Goal: Task Accomplishment & Management: Complete application form

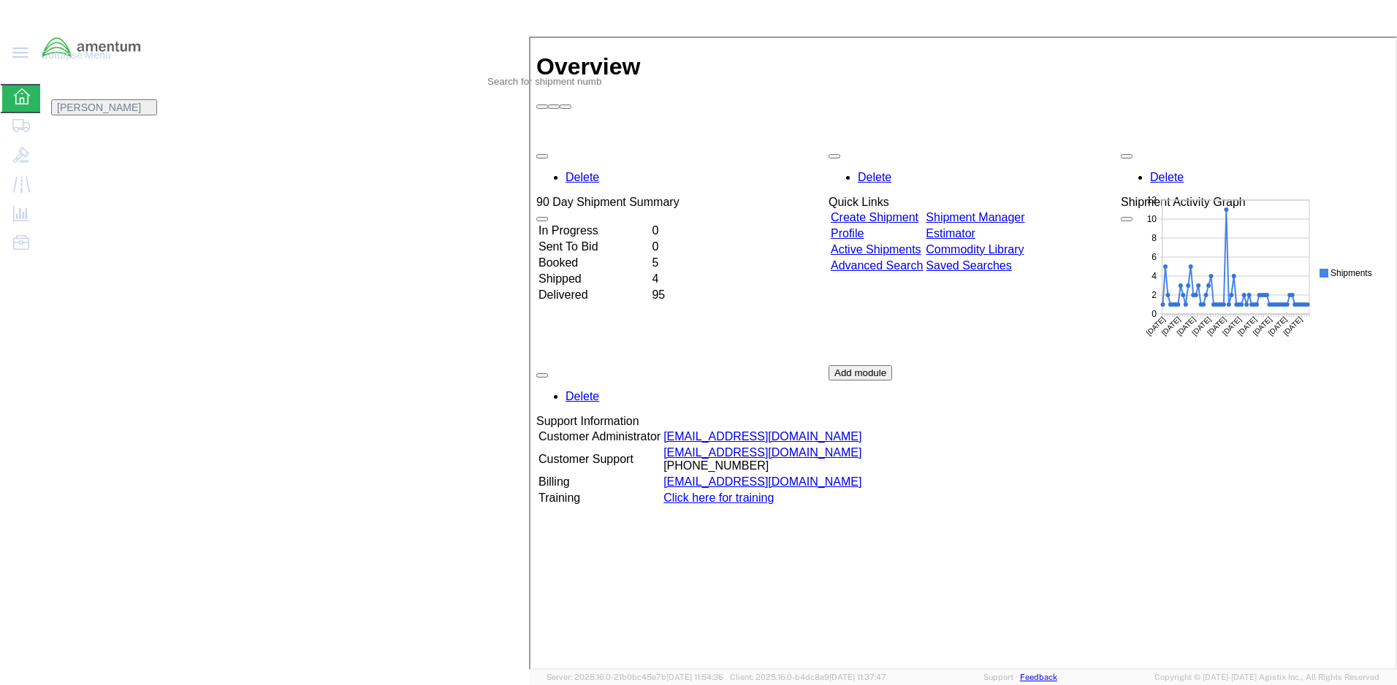
click at [901, 210] on link "Create Shipment" at bounding box center [873, 216] width 88 height 12
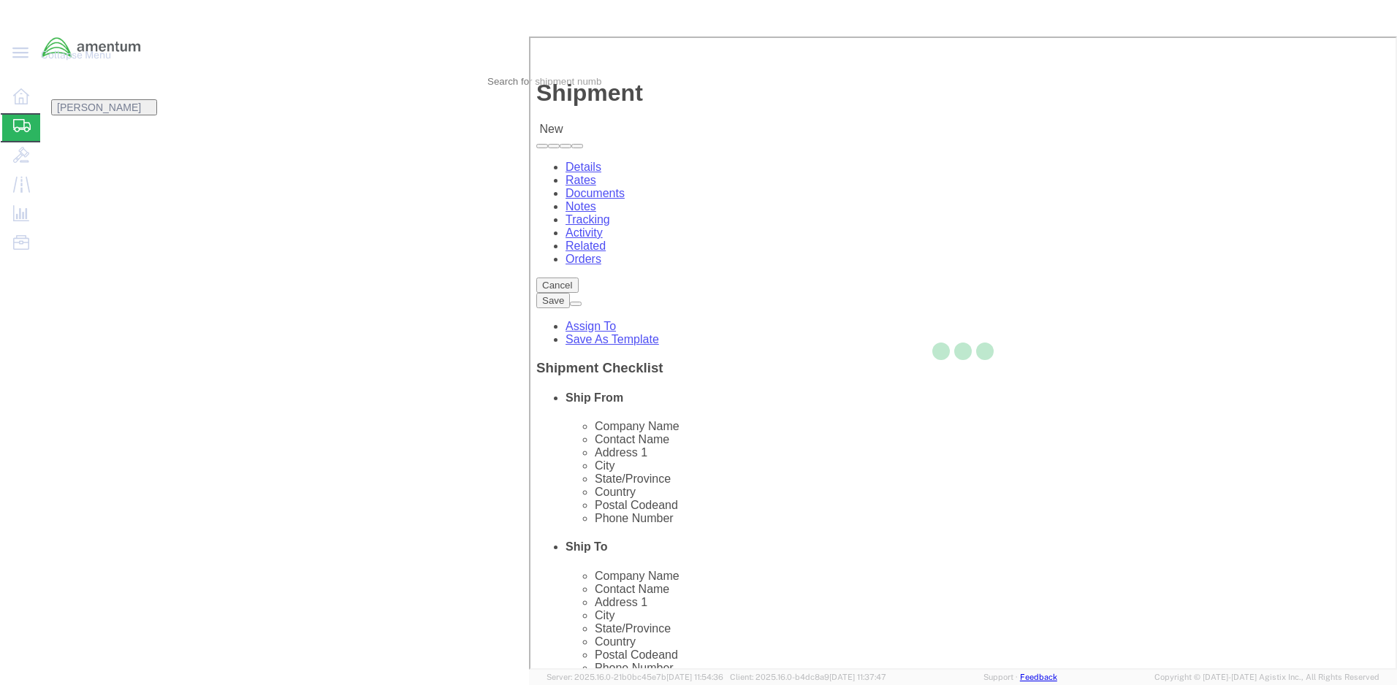
select select
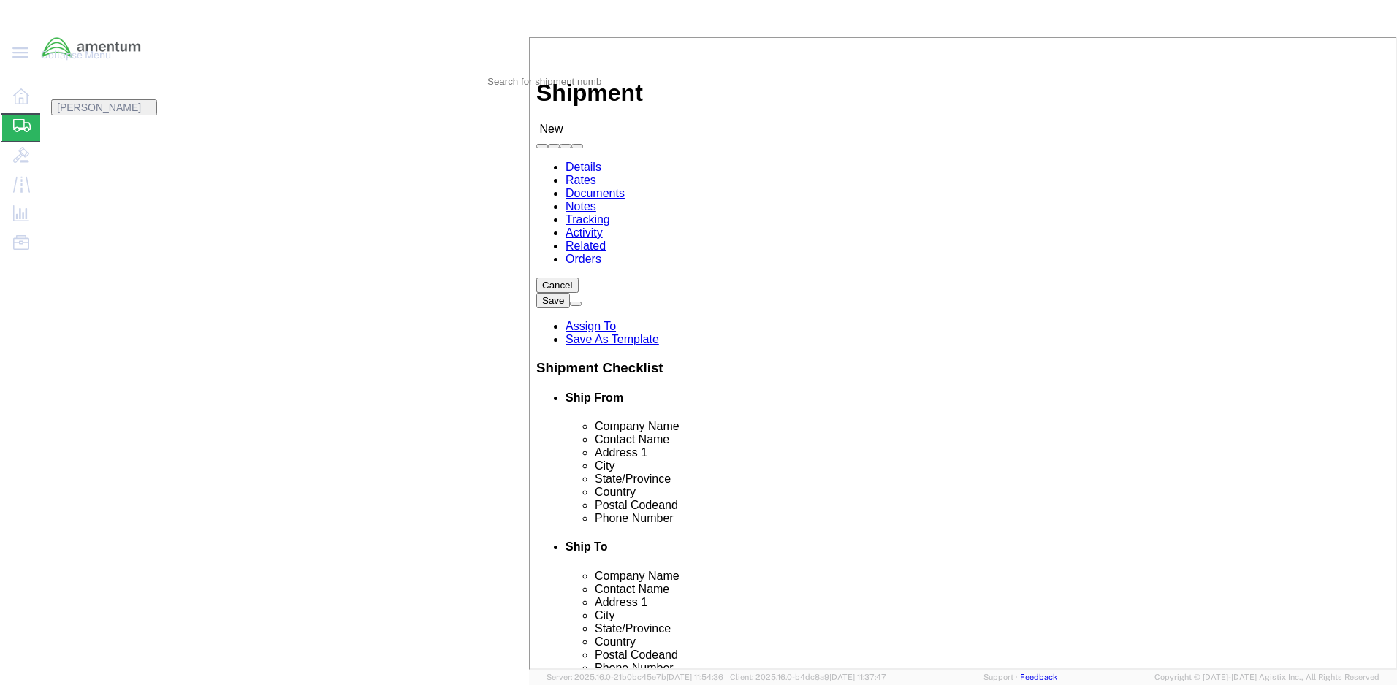
click input "text"
type input "d"
type input "DEPARTMENT OF THE ARMY"
click input "text"
type input "[PERSON_NAME]"
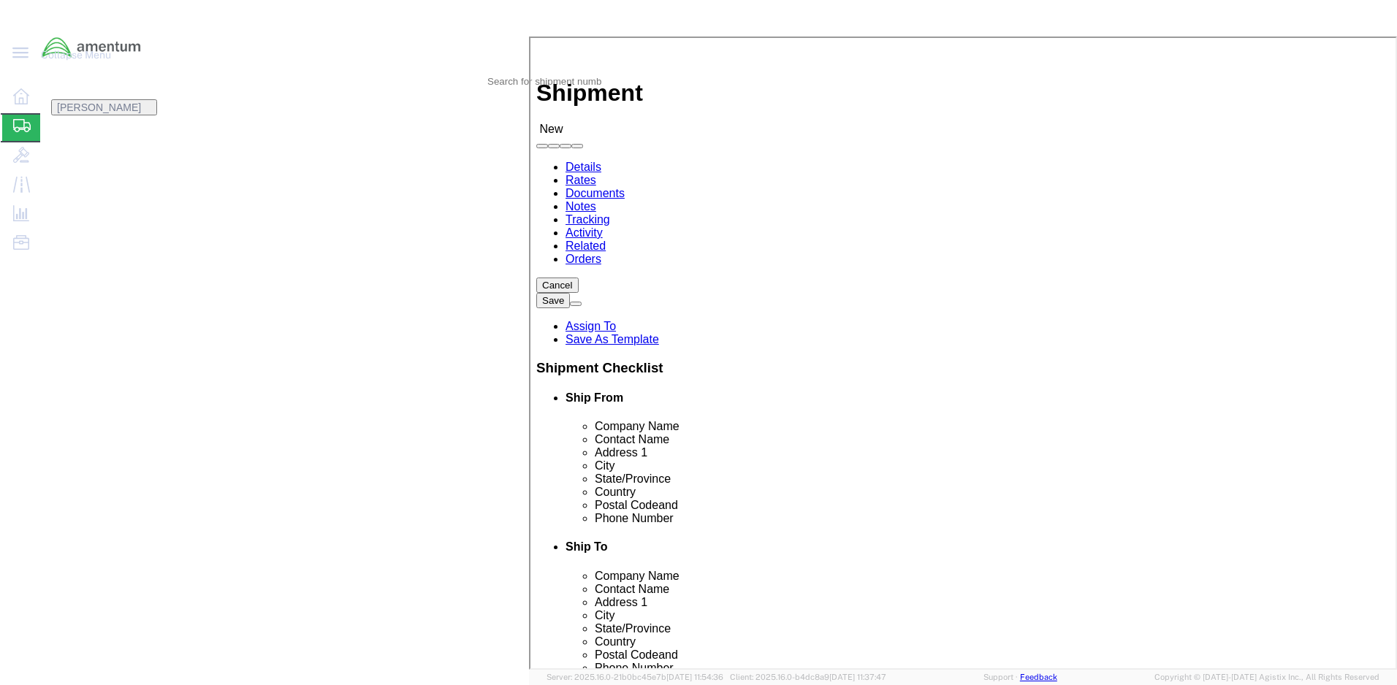
click input "text"
click input "74 CURRANT"
paste input "STREET TASI – PSW-S"
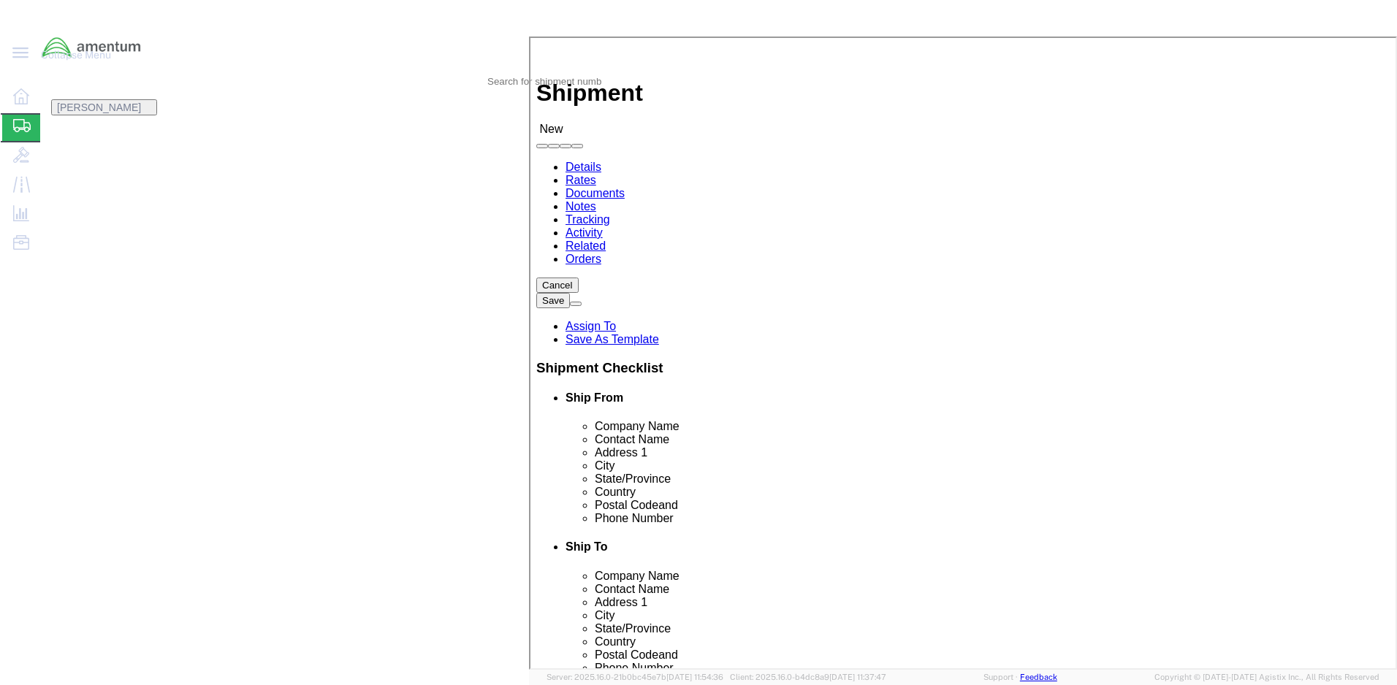
click input "[STREET_ADDRESS] – PSW-S"
paste input "PO BOX 1030"
type input "[STREET_ADDRESS]"
click input "text"
paste input "[PERSON_NAME]"
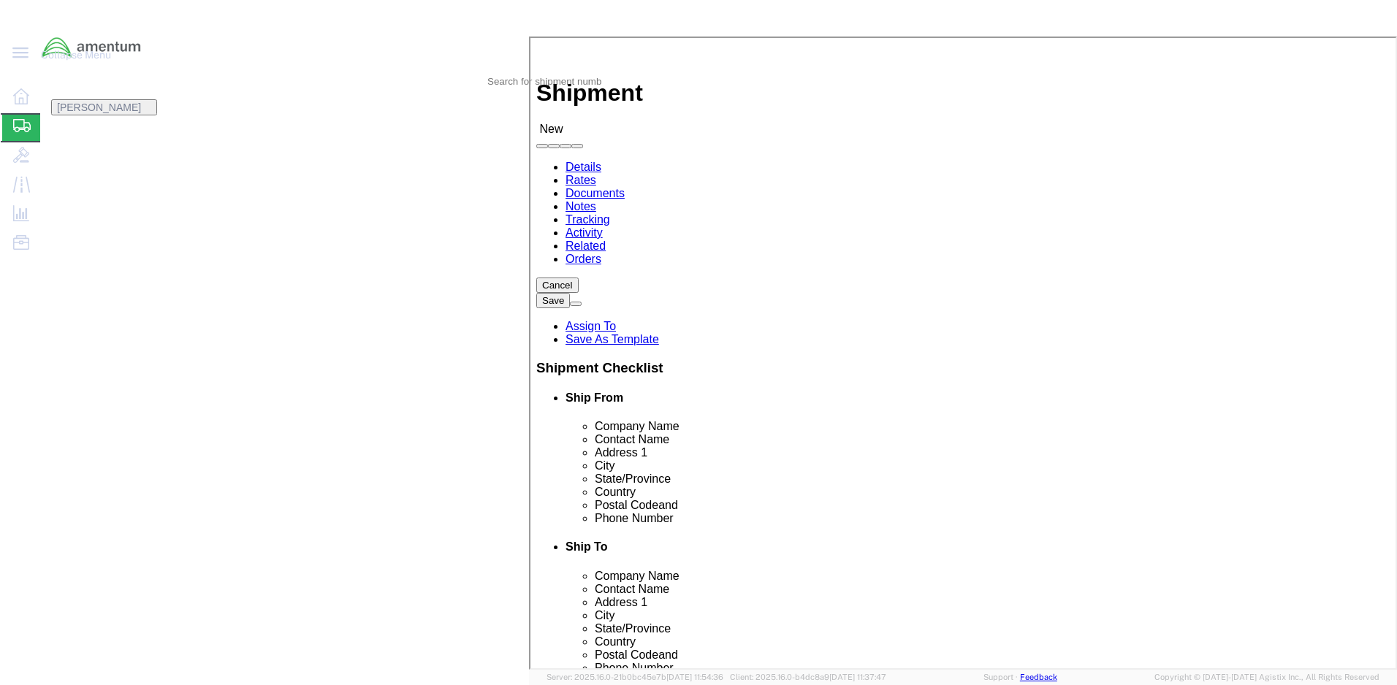
type input "[PERSON_NAME]"
click input "text"
type input "96113-1030"
click input "text"
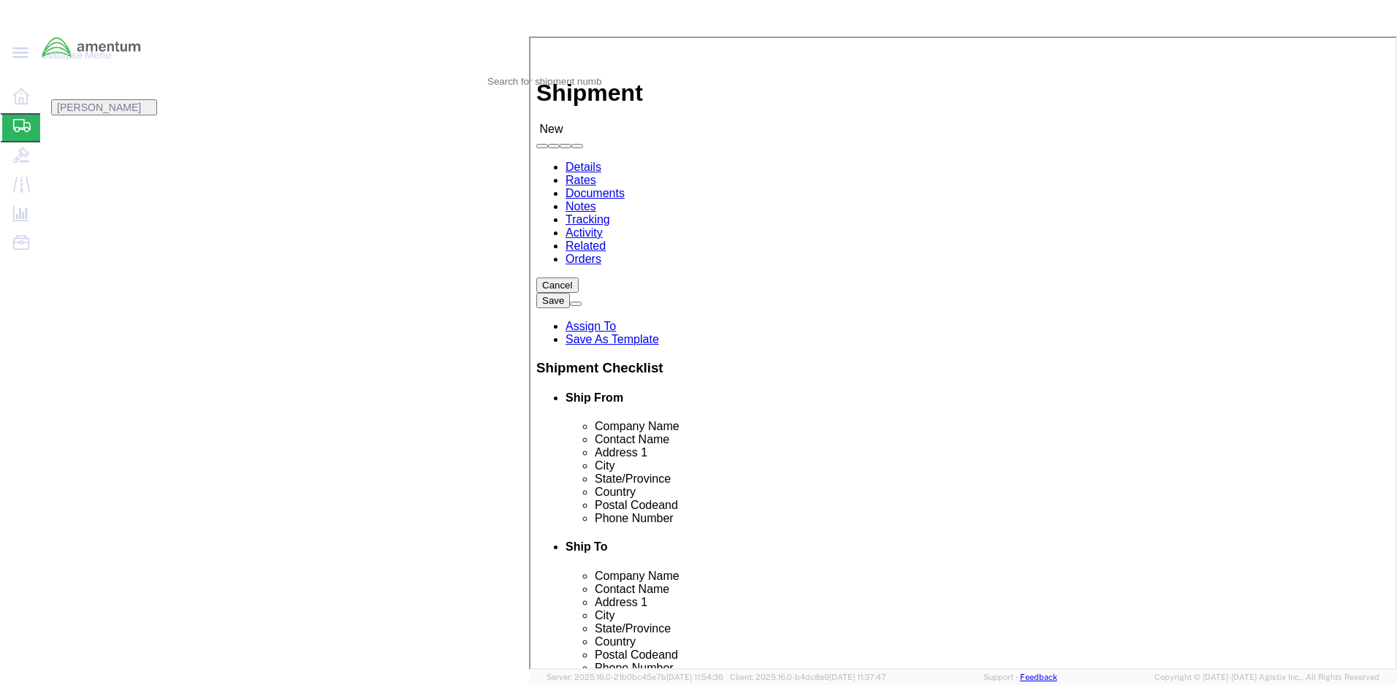
type input "[PHONE_NUMBER]"
click input "text"
type input "[PERSON_NAME][EMAIL_ADDRESS][DOMAIN_NAME]"
click input "checkbox"
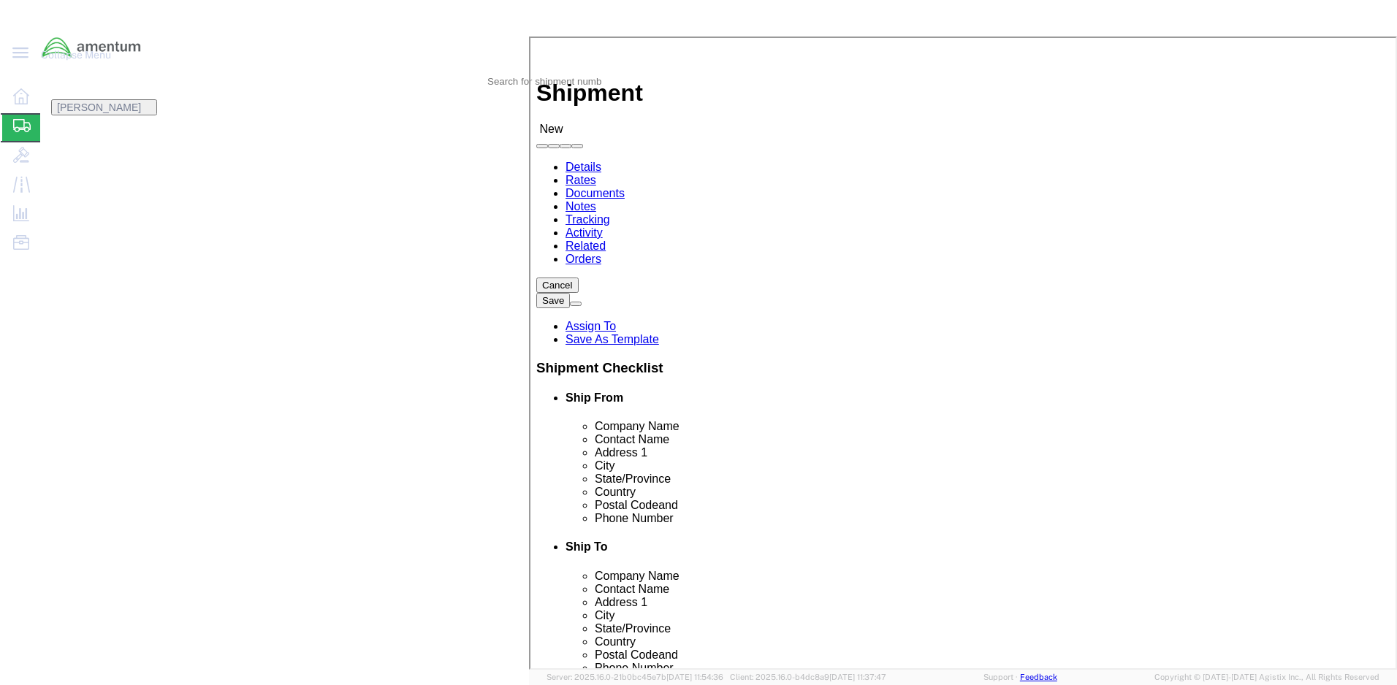
checkbox input "true"
click input "text"
type input "a"
type input "AMENTUM"
click div "Location My Profile Location [PHONE_NUMBER] [PHONE_NUMBER] [PHONE_NUMBER] [PHON…"
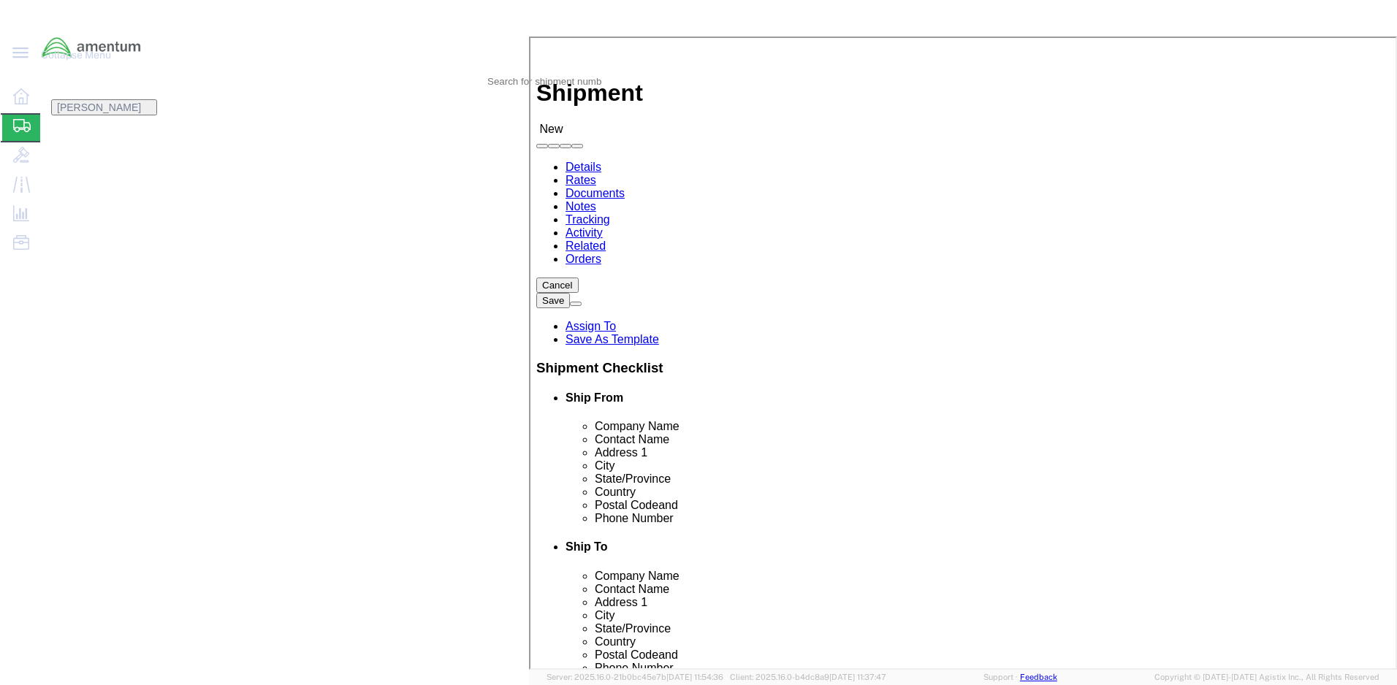
click input "text"
type input "[PERSON_NAME]"
click p "- LRC-A [PERSON_NAME] MWO WAREHOUSE - ([PERSON_NAME]) BLDG 71006 BLACK SHEEP RU…"
select select
type input "LRC-A [PERSON_NAME] MWO WAREHOUSE"
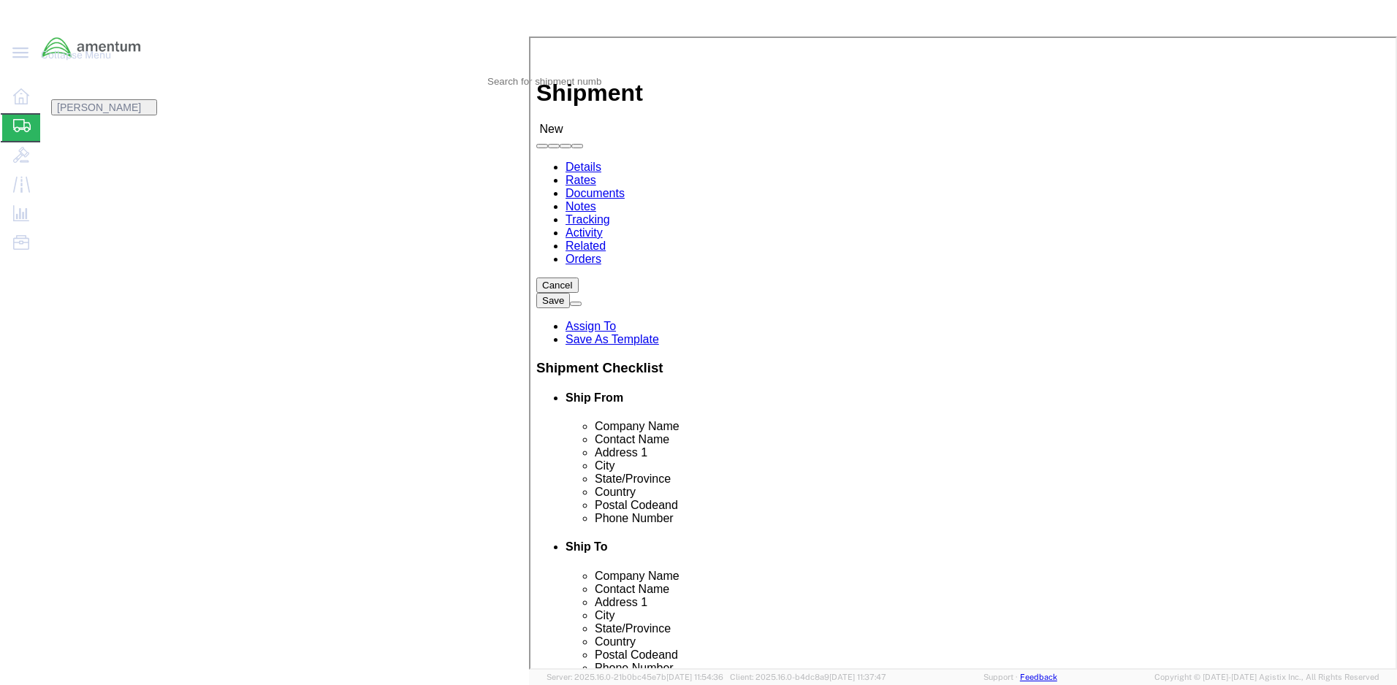
type input "[PERSON_NAME]"
type input "BLDG 71006 BLACK SHEEP RUN"
type input "FORT [PERSON_NAME]"
type input "42223"
select select "KY"
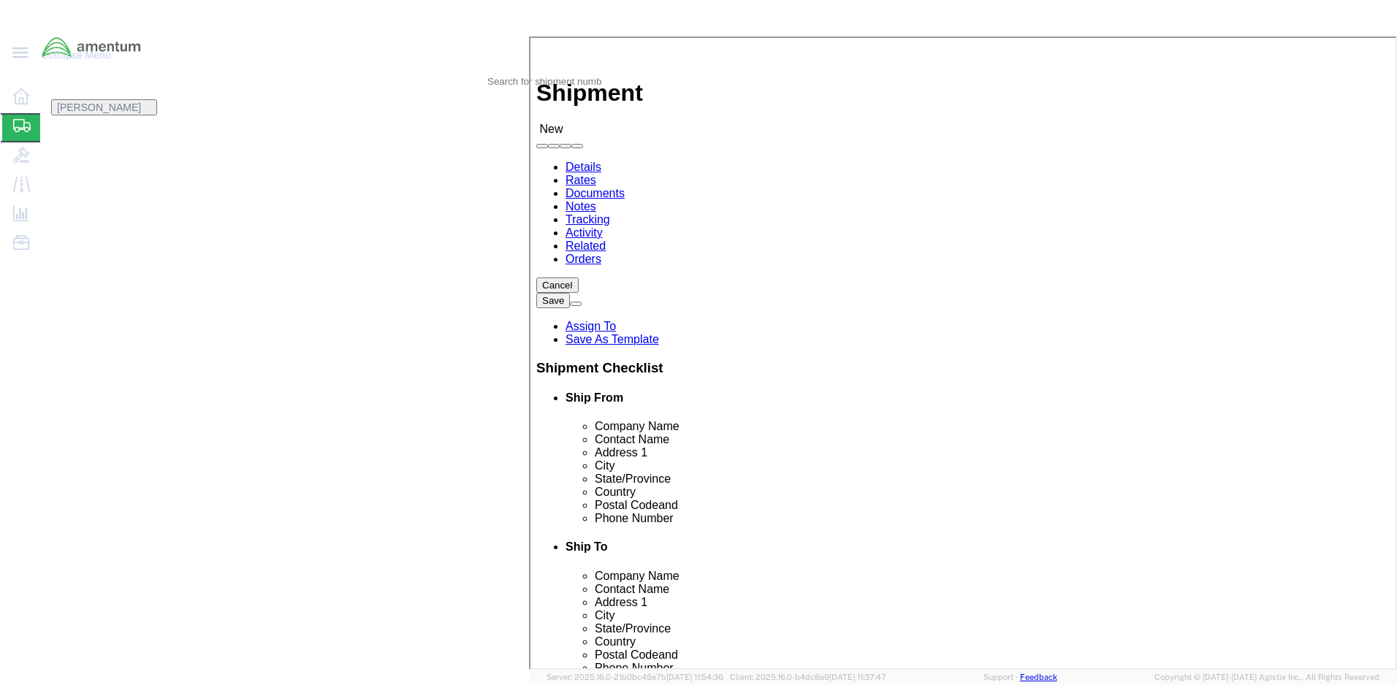
type input "[PERSON_NAME]"
click input "text"
type input "[PERSON_NAME][EMAIL_ADDRESS][PERSON_NAME][DOMAIN_NAME]"
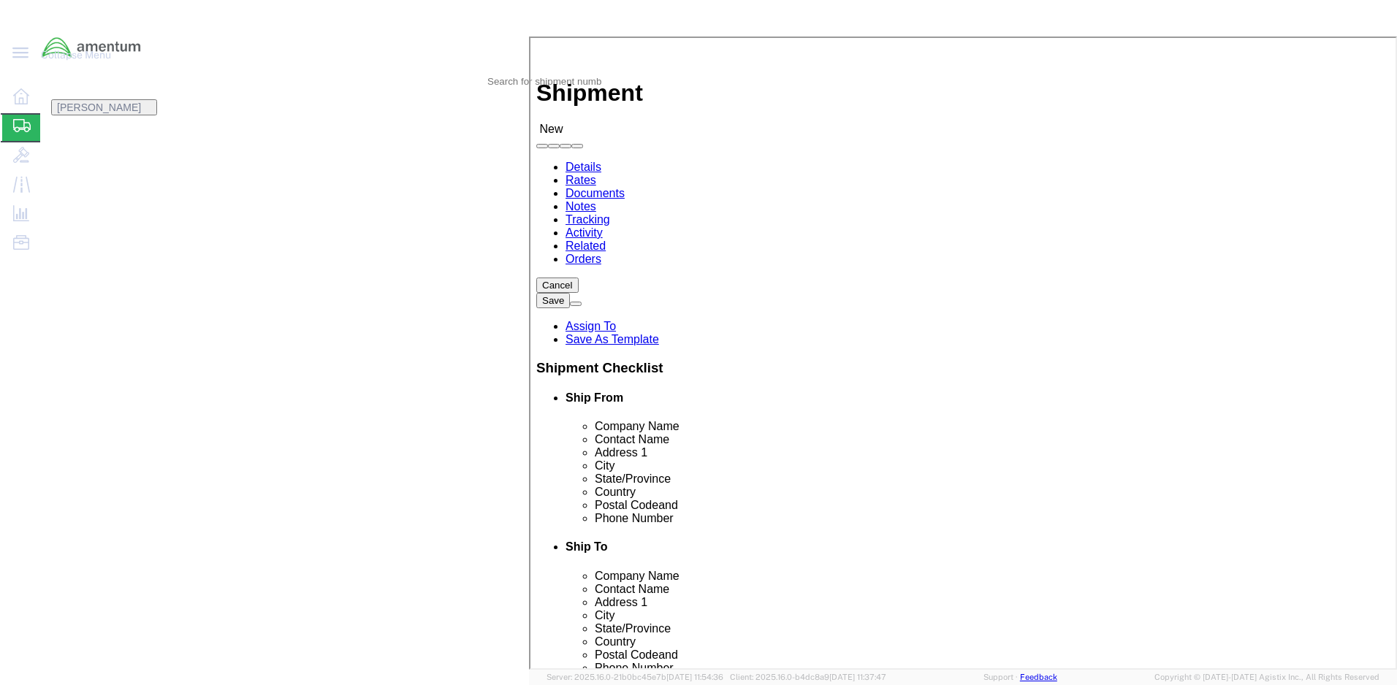
checkbox input "true"
click input "text"
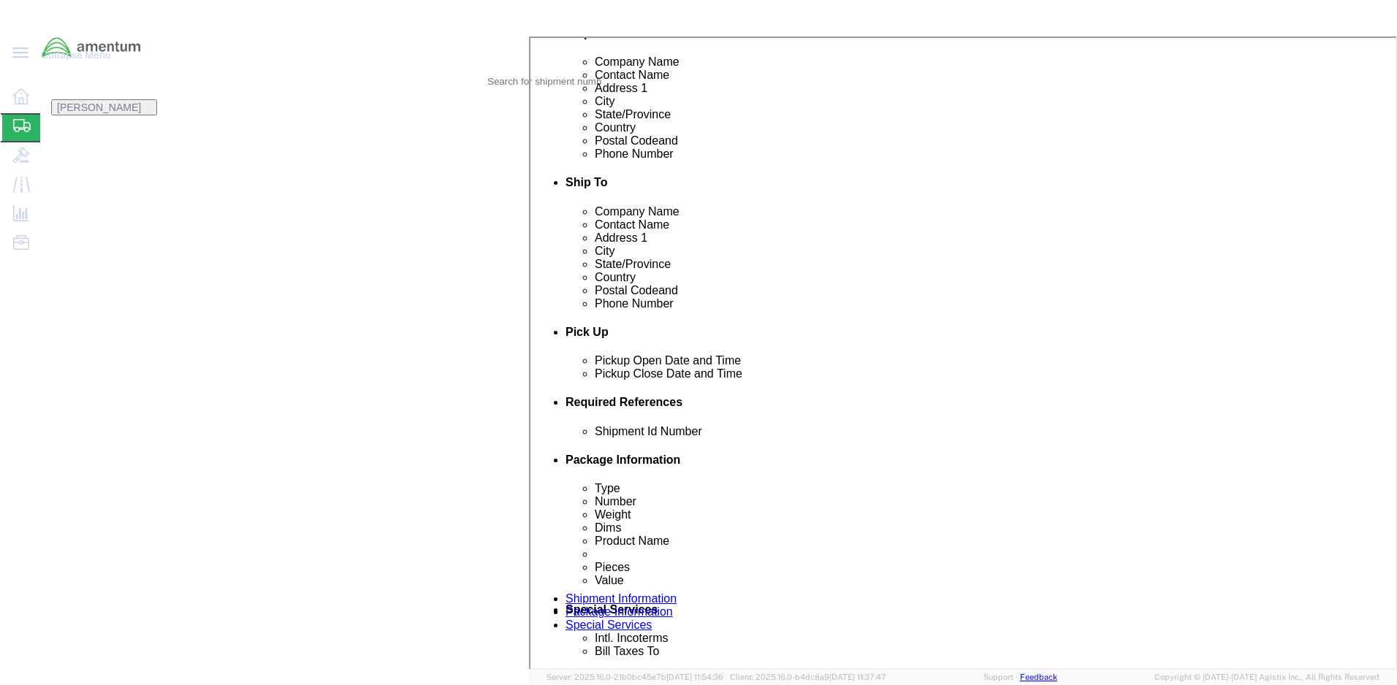
scroll to position [365, 0]
type input "[PHONE_NUMBER]"
click div "[DATE] 12:00 PM"
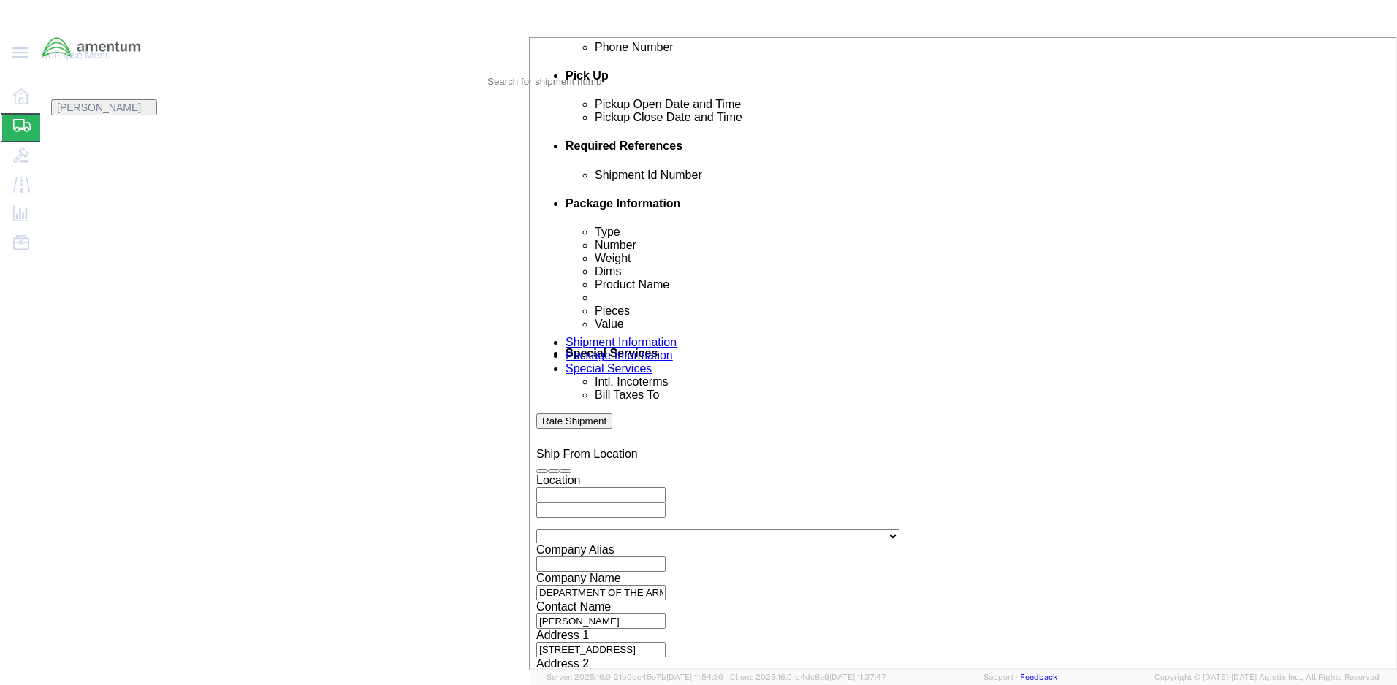
type input "3:00 PM"
click button "Apply"
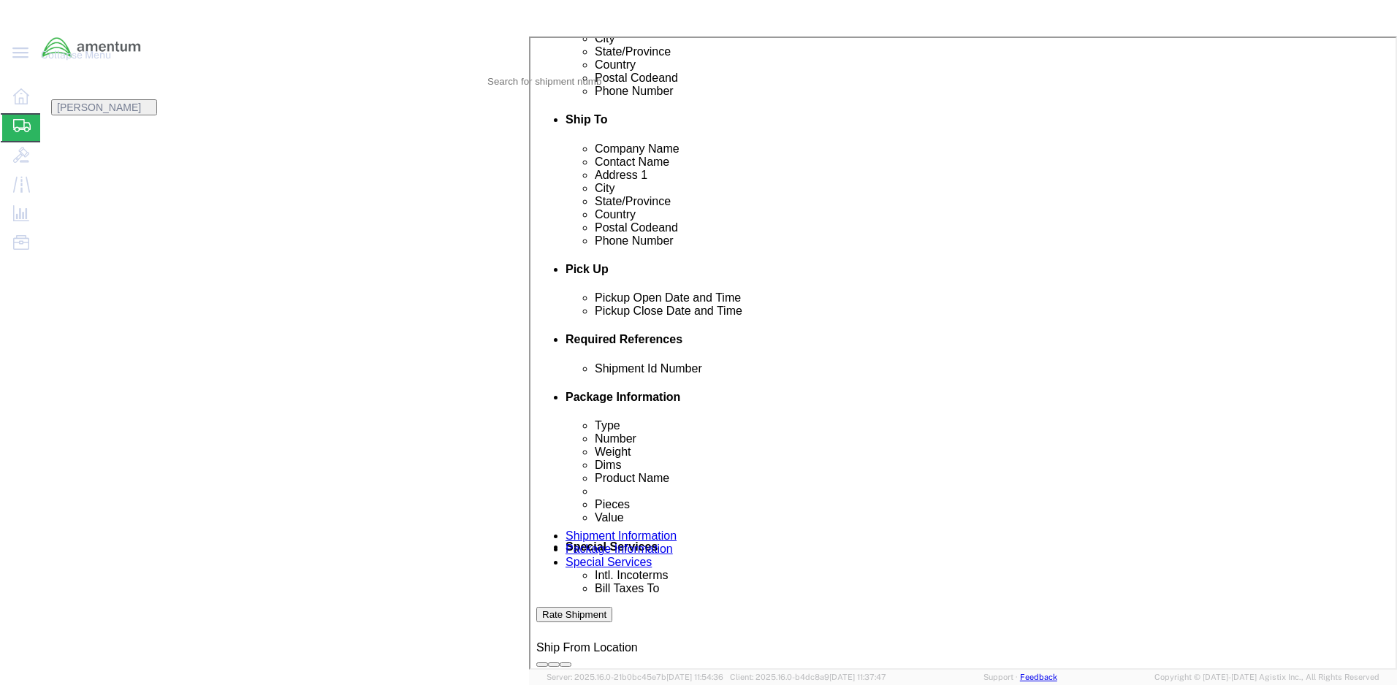
scroll to position [402, 0]
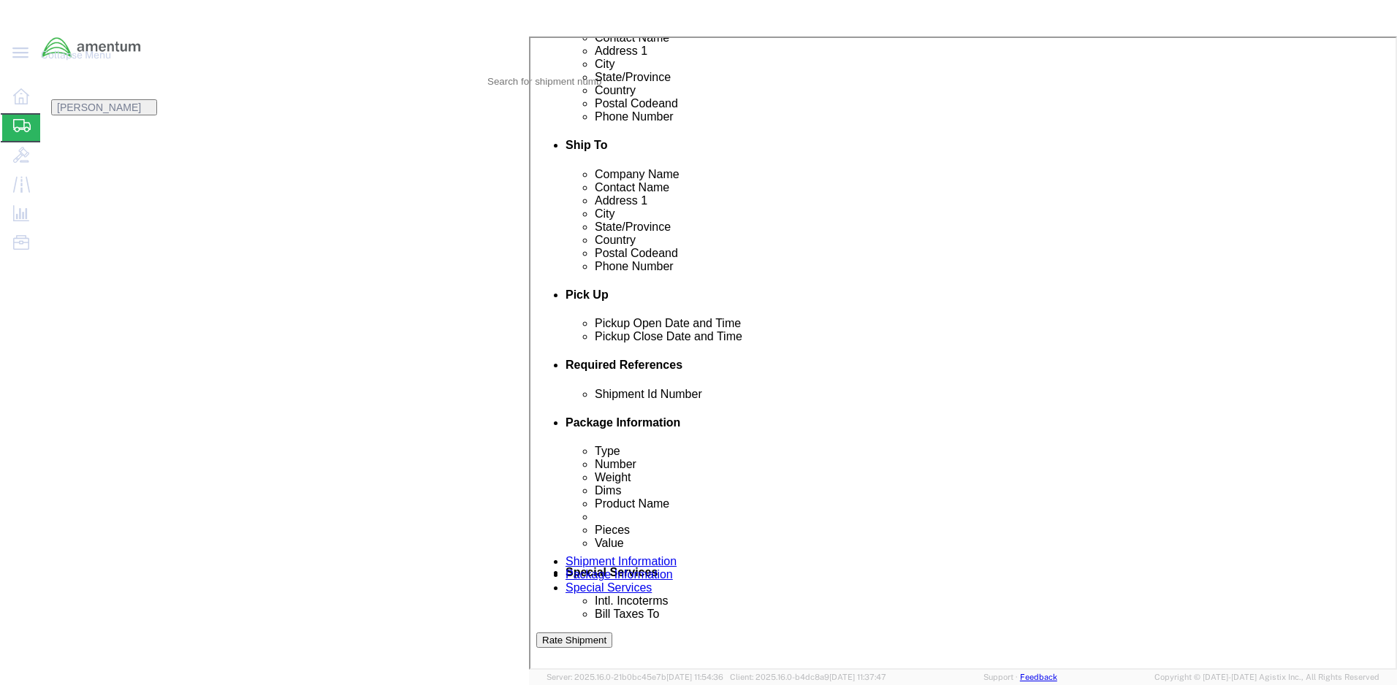
click div
click input "4:00 PM"
type input "7:00 AM"
click button "Apply"
click icon
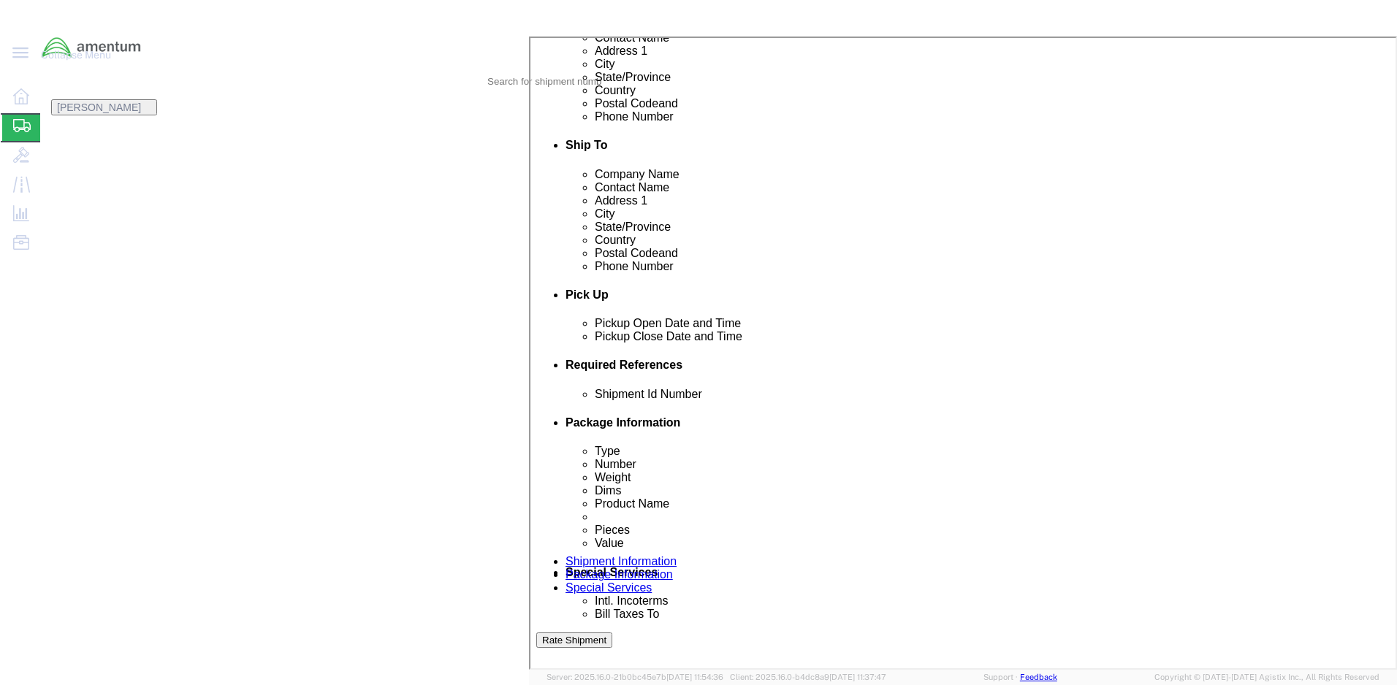
click div
type input "3:00 PM"
click button "Apply"
click input "text"
type input "1521AV.001"
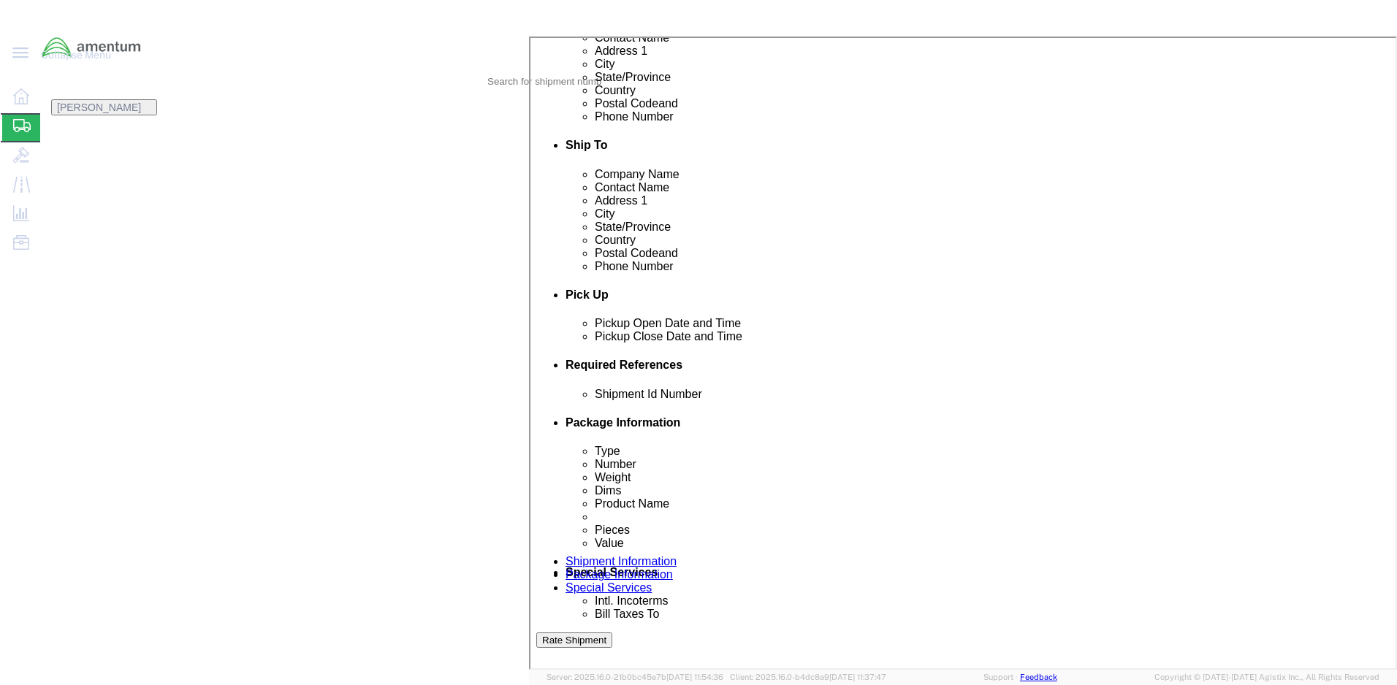
click button "Add reference"
click input "text"
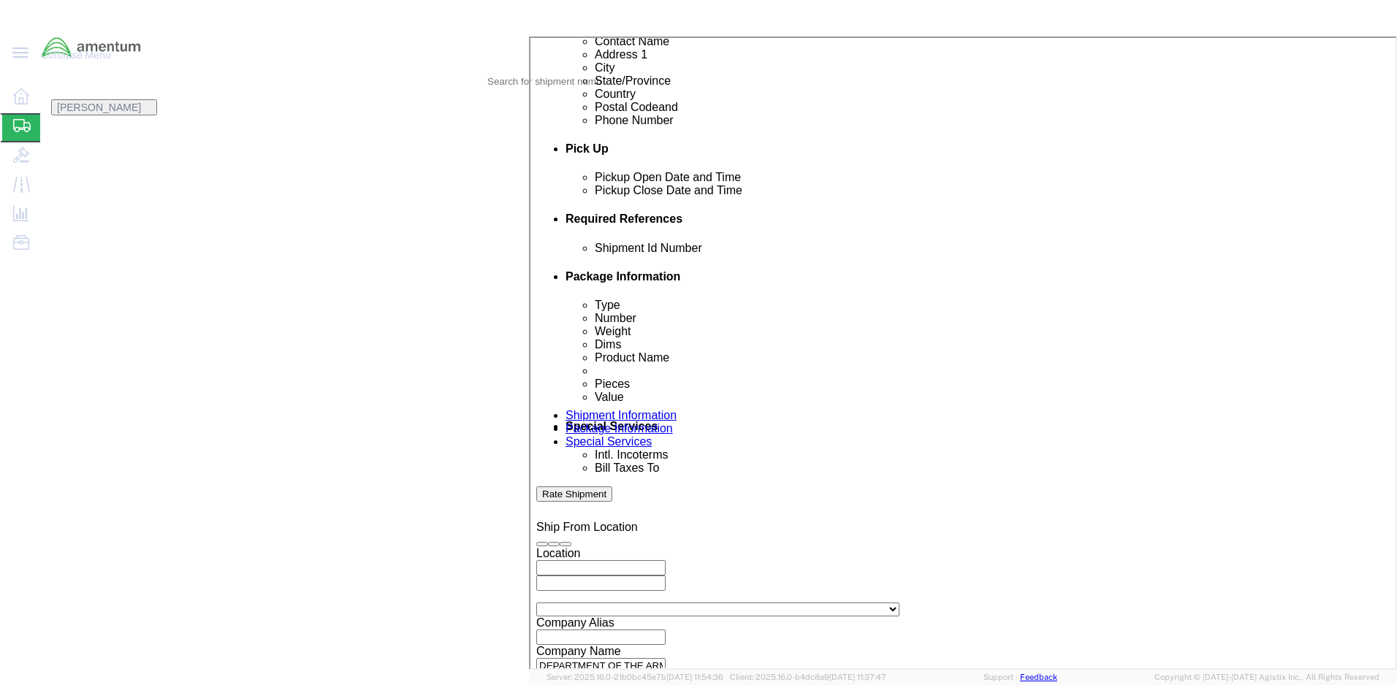
scroll to position [621, 0]
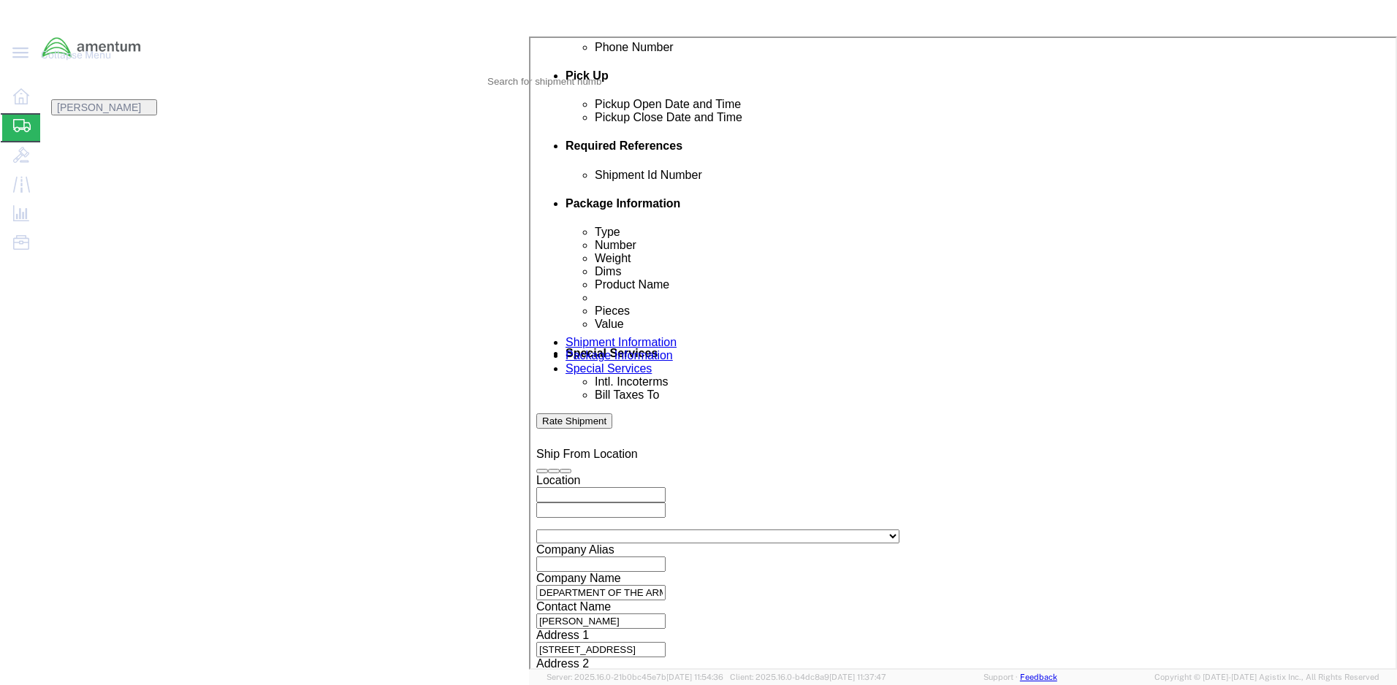
type input "4998.R.1521.FV.FR.3V.FCAM.00"
click button "Continue"
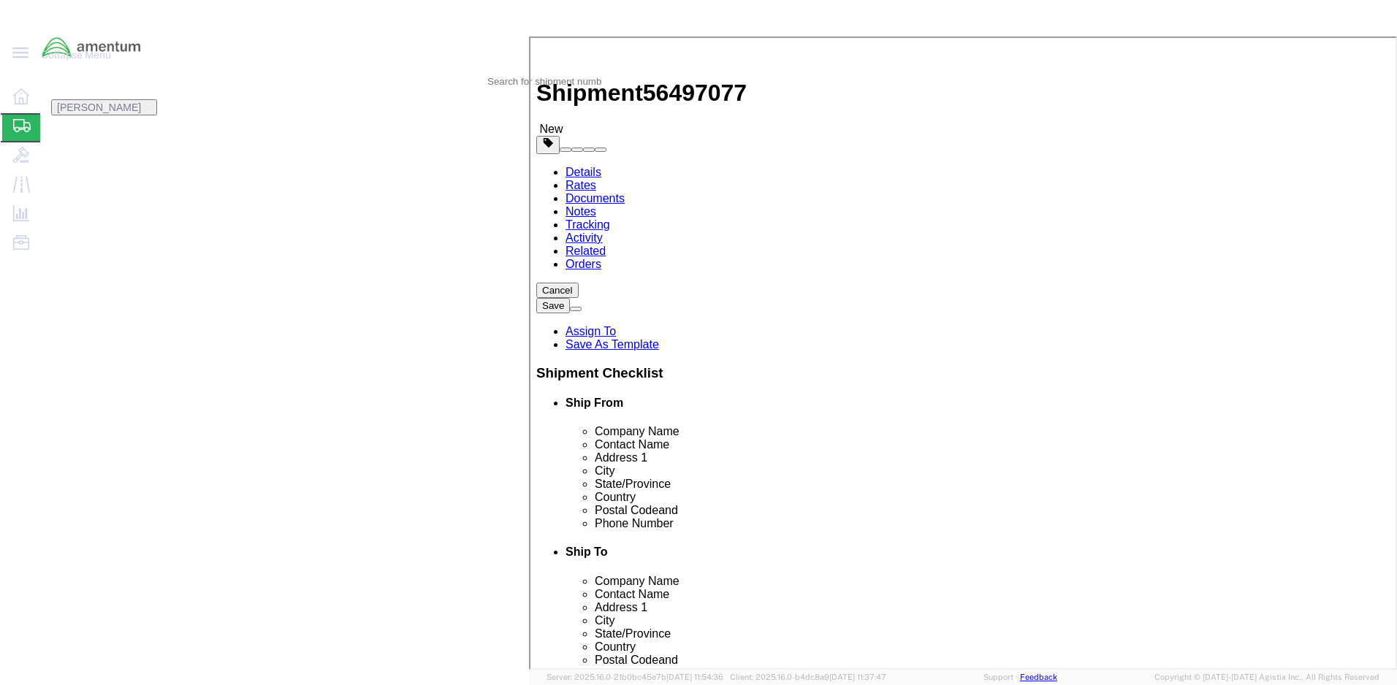
click select "Select BCK Boxes Bale(s) Basket(s) Bolt(s) Bottle(s) Buckets Bulk Bundle(s) Can…"
select select "ENV"
click select "Select BCK Boxes Bale(s) Basket(s) Bolt(s) Bottle(s) Buckets Bulk Bundle(s) Can…"
type input "9.50"
type input "12.50"
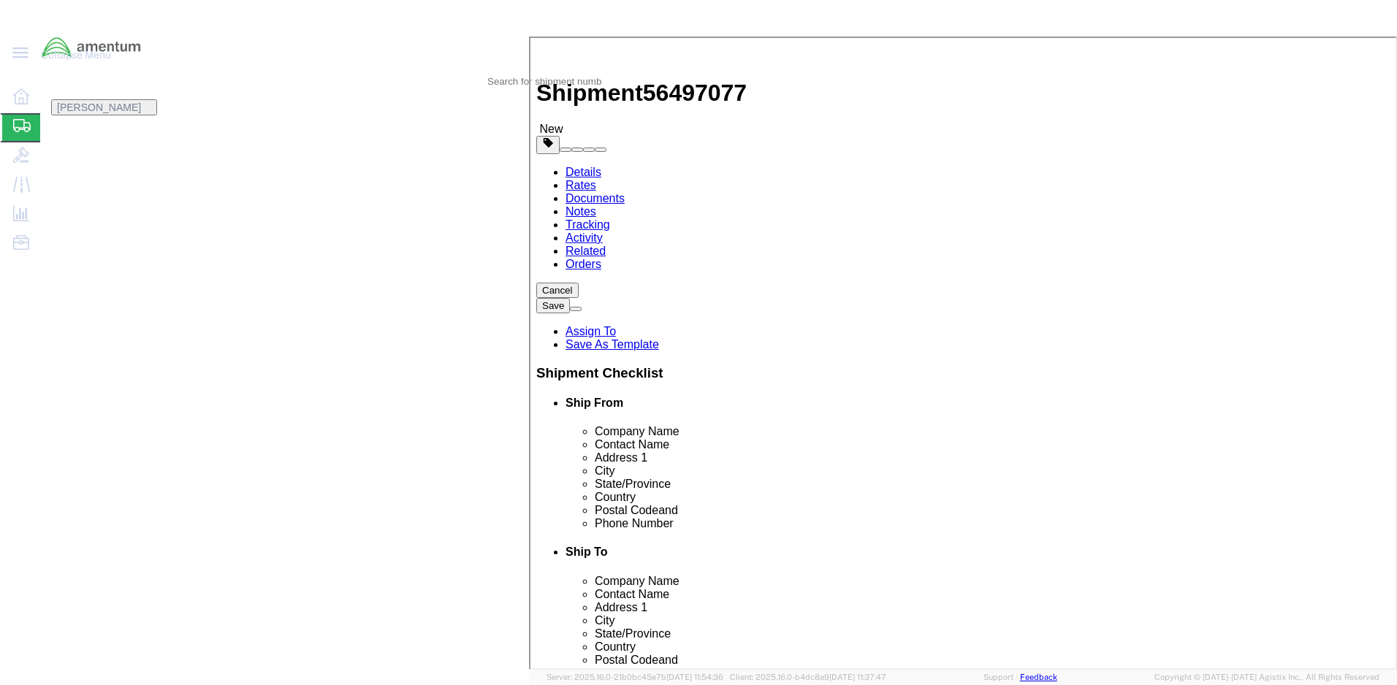
type input "0.25"
type input "1"
click select "Select BCK Boxes Bale(s) Basket(s) Bolt(s) Bottle(s) Buckets Bulk Bundle(s) Can…"
select select "YRPK"
click select "Select BCK Boxes Bale(s) Basket(s) Bolt(s) Bottle(s) Buckets Bulk Bundle(s) Can…"
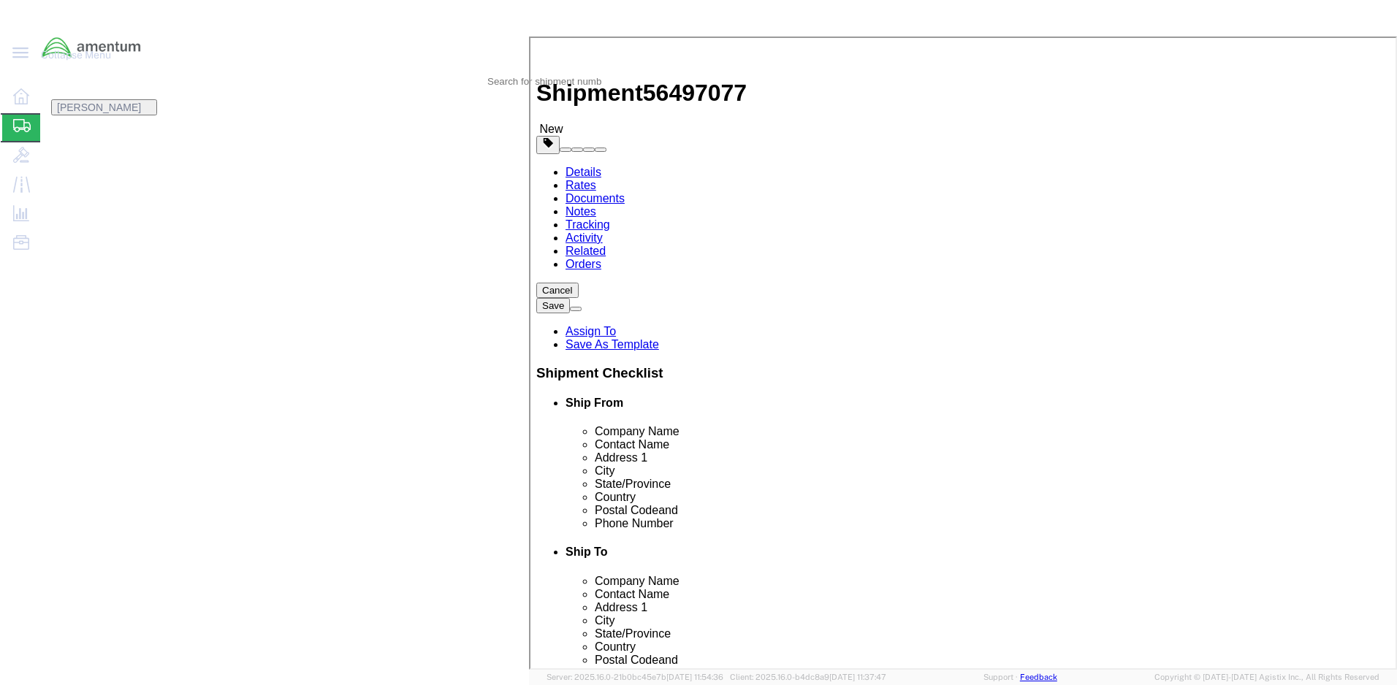
click input "9.50"
type input "9"
click input "12.50"
type input "9"
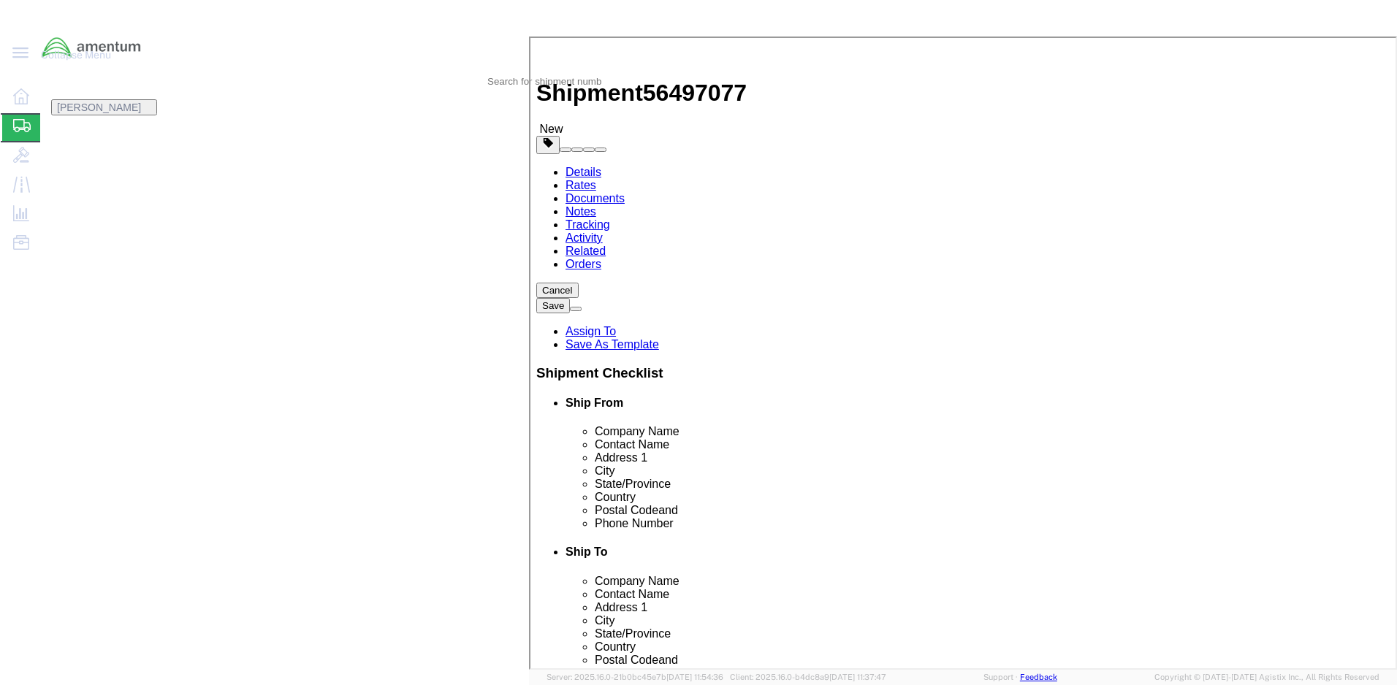
click input "0.25"
type input "9"
click link "Add Content"
click input "text"
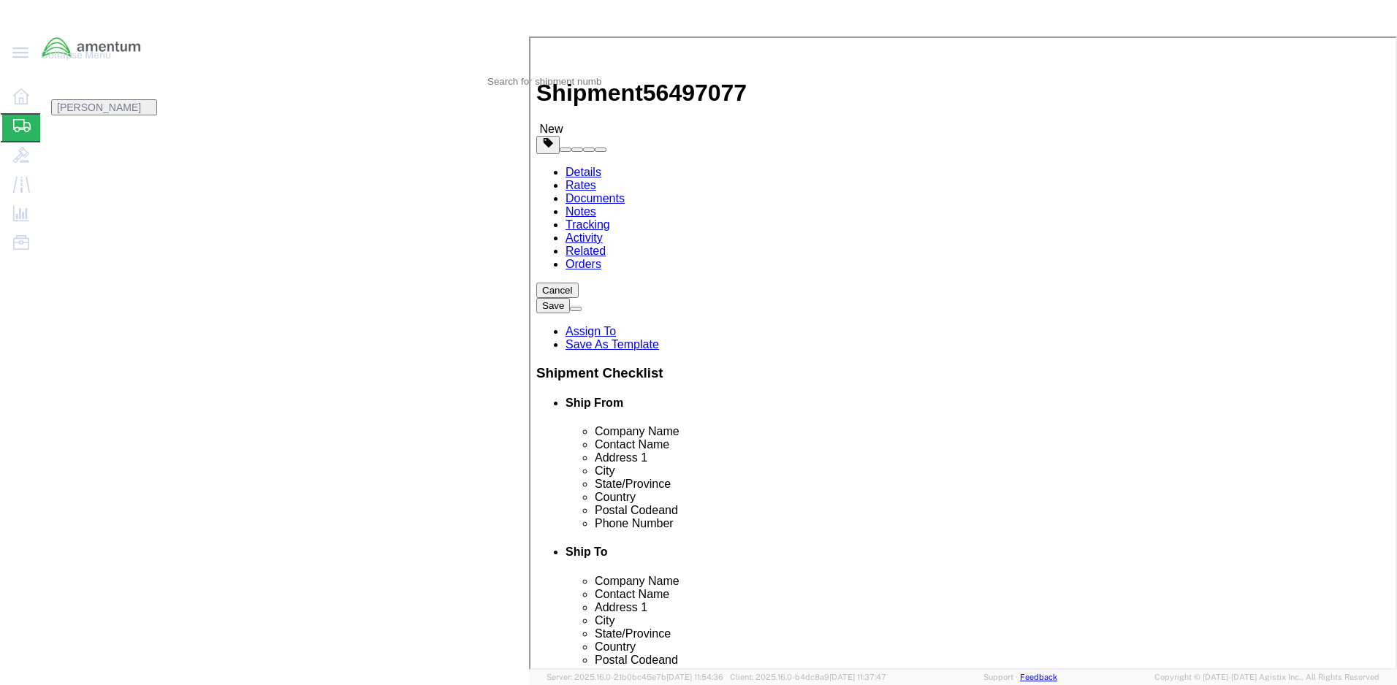
type input "MISC PARTS"
click strong "MISC PARTS"
select select
type input "450"
select select
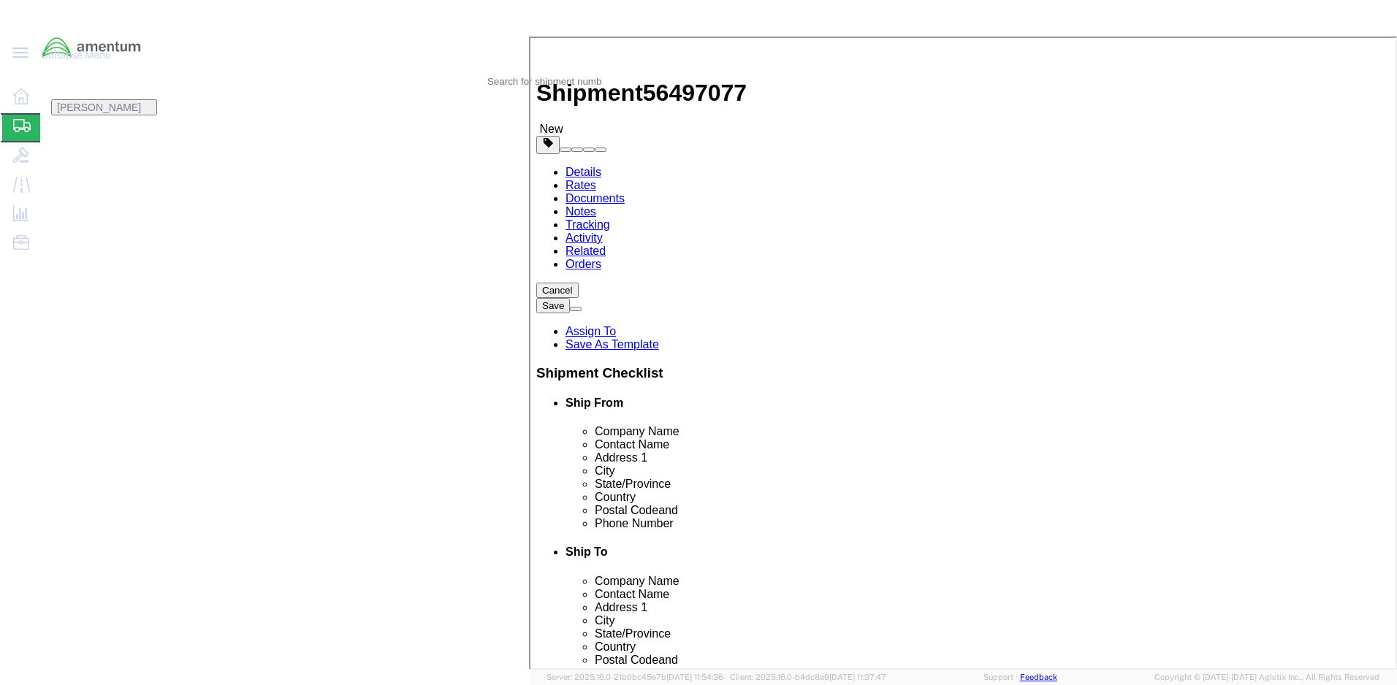
select select "US"
type input "MISC PARTS"
click input "text"
type input "2"
type input "900"
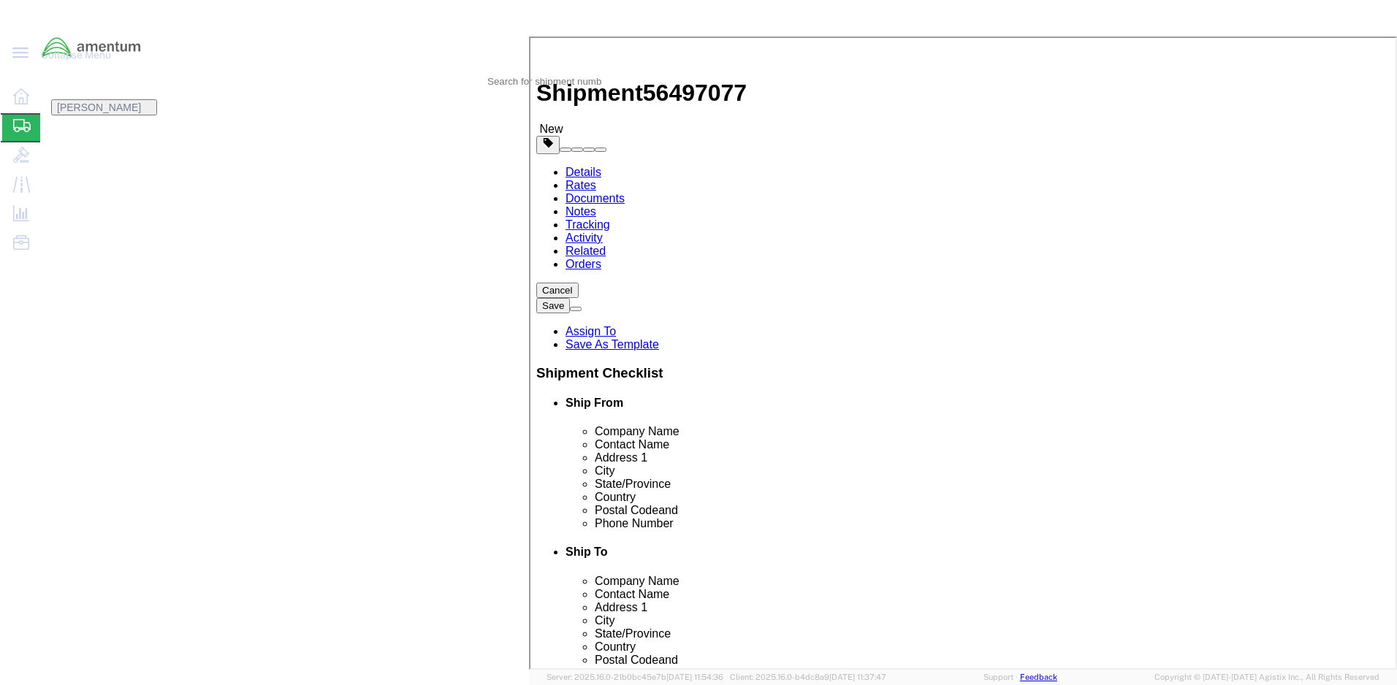
click button "Save & Close"
click button "Rate Shipment"
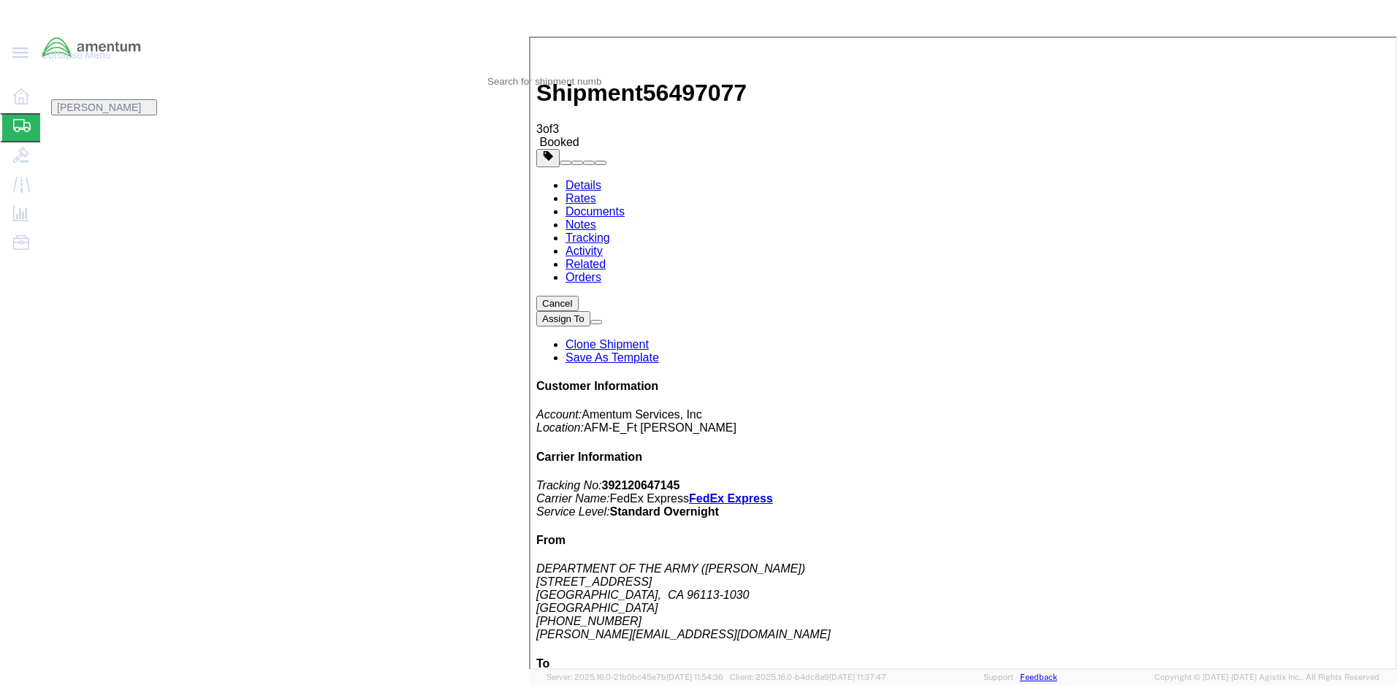
checkbox input "true"
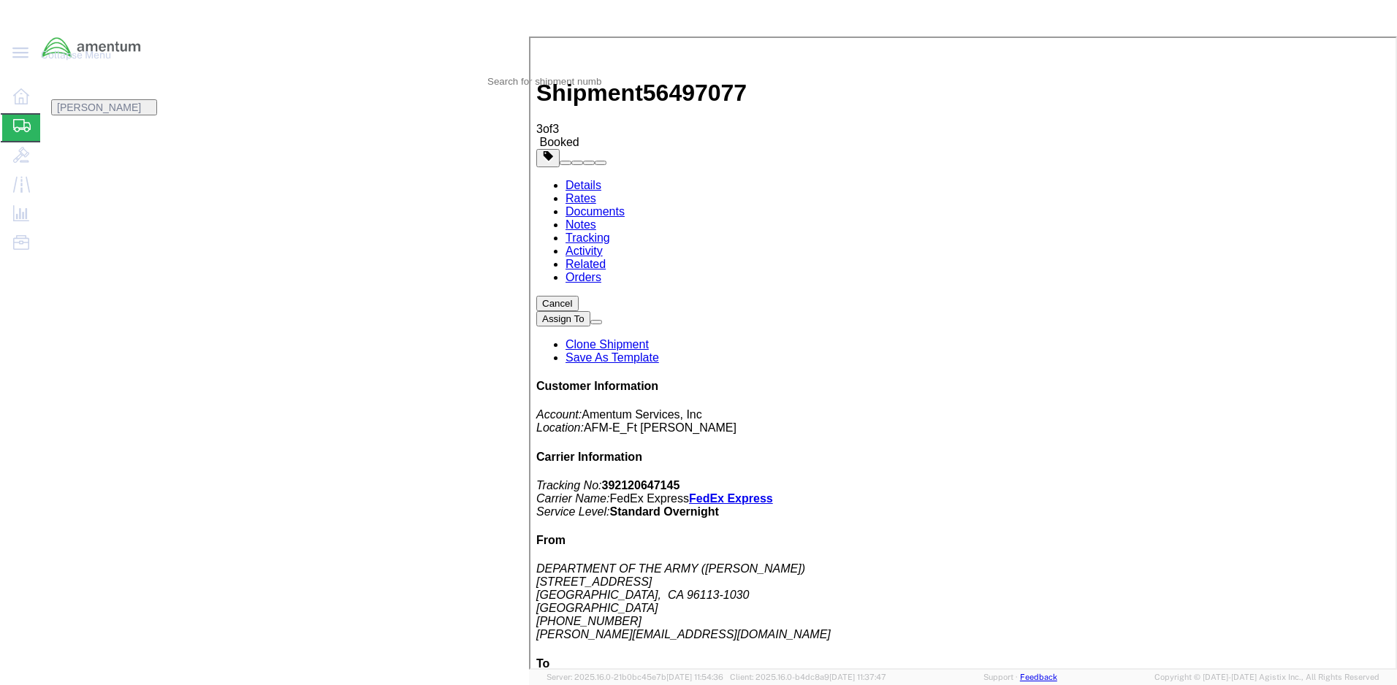
type input "[PERSON_NAME][EMAIL_ADDRESS][PERSON_NAME][DOMAIN_NAME]"
type input "Enter Email Address"
type textarea "1521FV.001-4 FEDEX ALL DOCS"
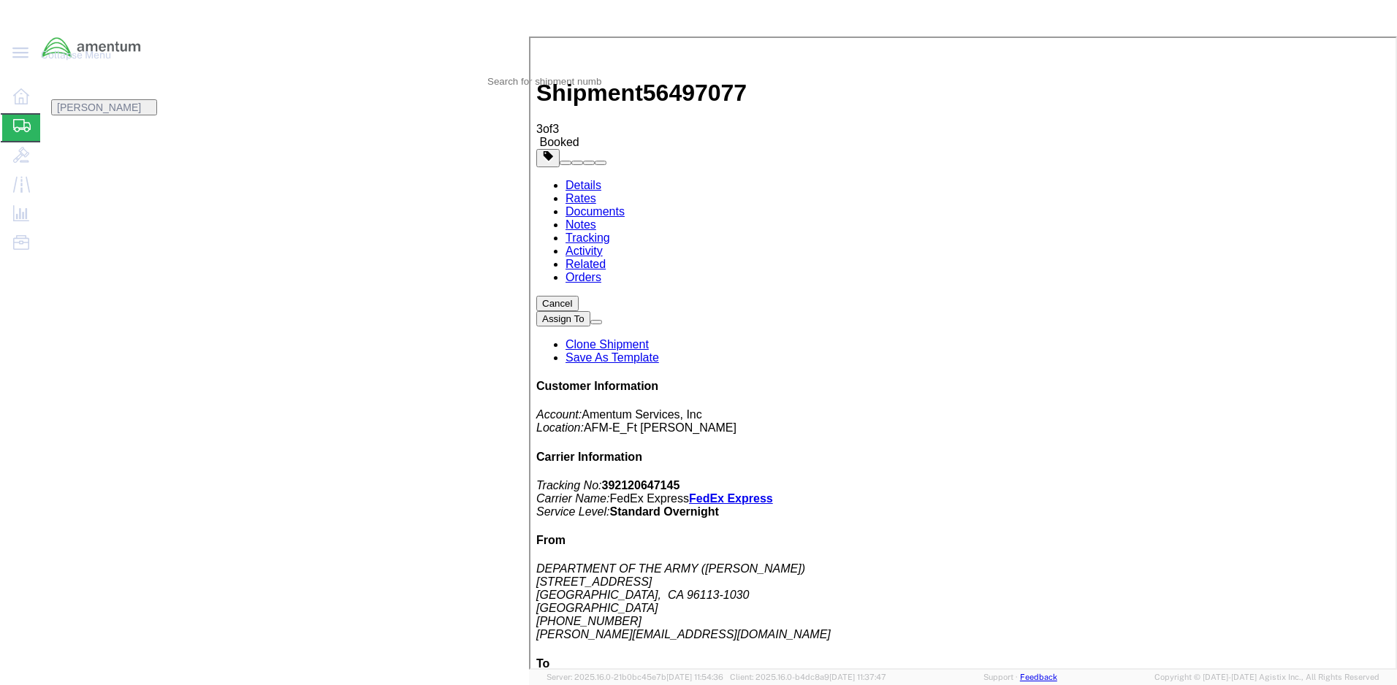
type input "Enter Email Address"
checkbox input "true"
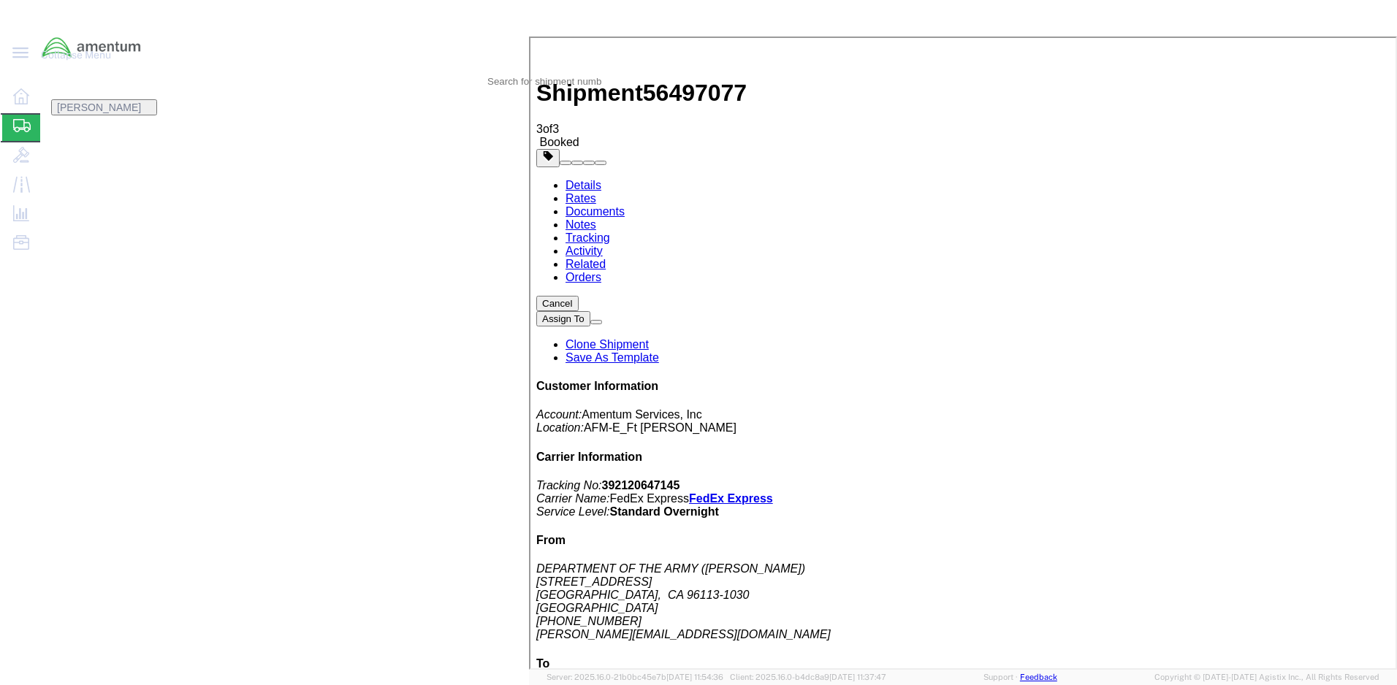
type input "[PERSON_NAME][EMAIL_ADDRESS][PERSON_NAME][DOMAIN_NAME]"
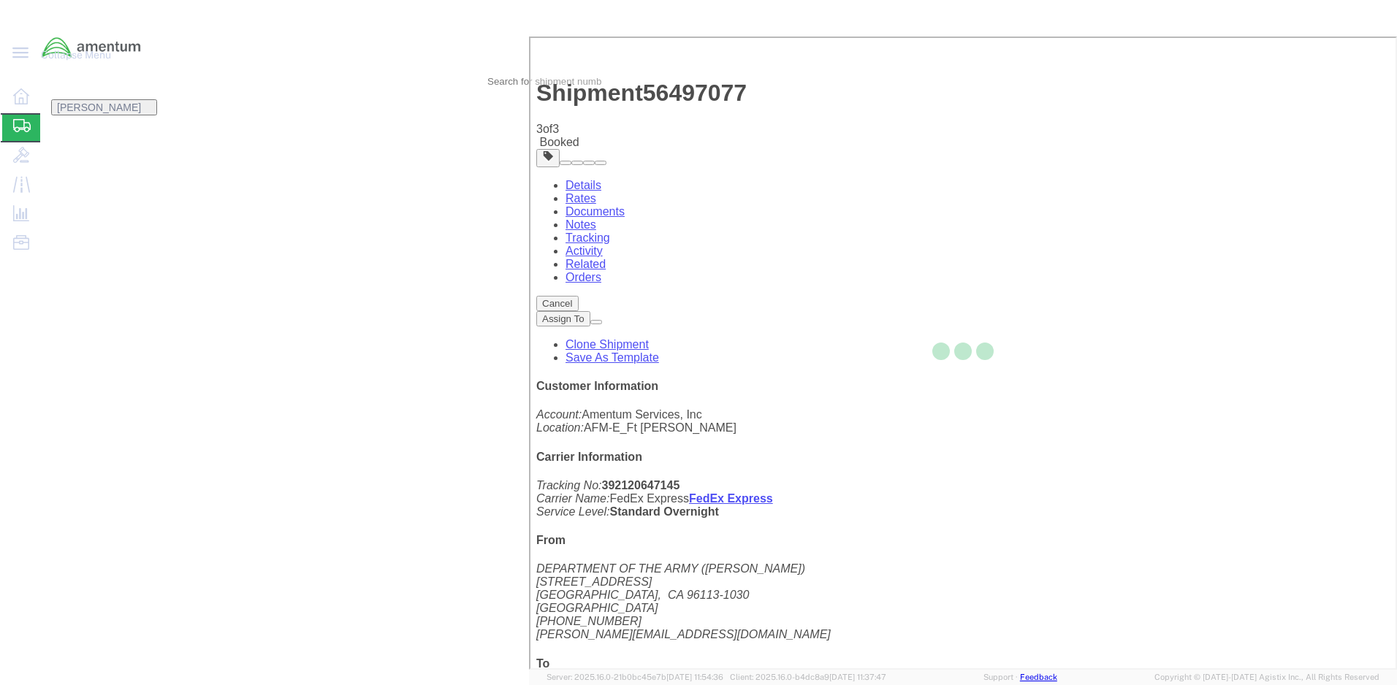
checkbox input "false"
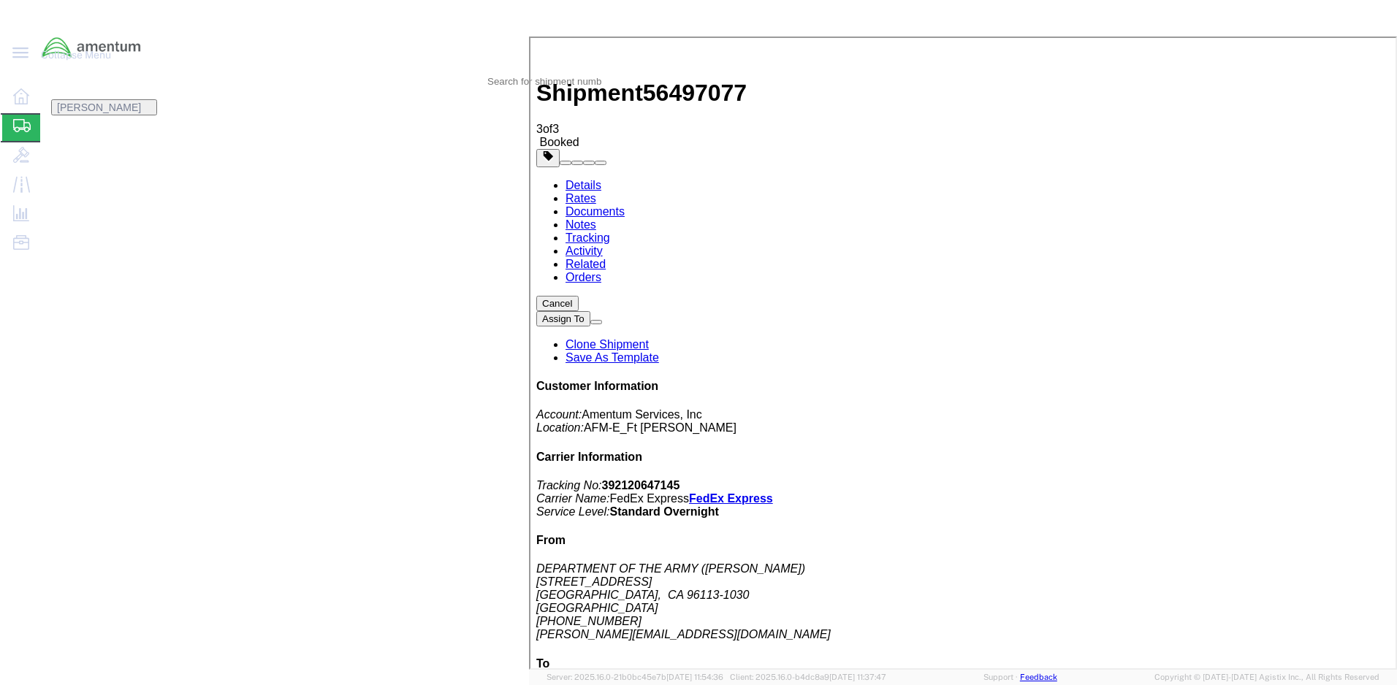
drag, startPoint x: 1158, startPoint y: 295, endPoint x: 1048, endPoint y: 288, distance: 110.6
